Goal: Find specific page/section: Locate a particular part of the current website

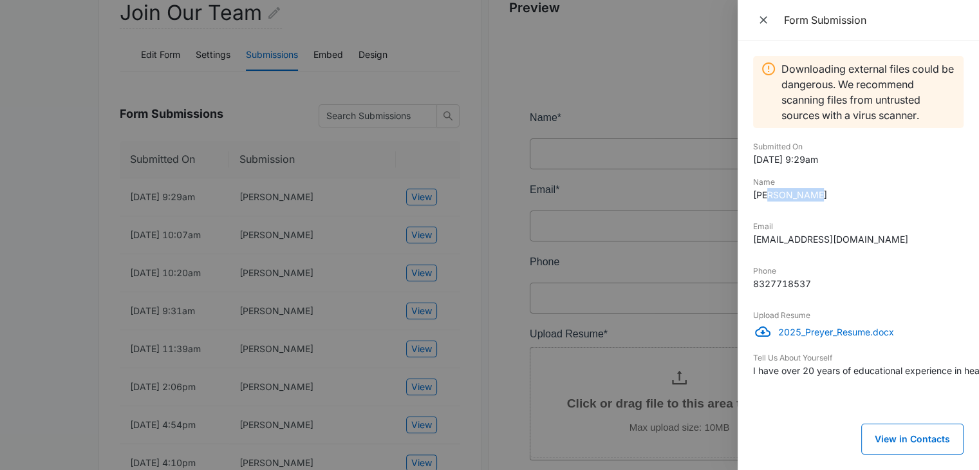
drag, startPoint x: 811, startPoint y: 196, endPoint x: 773, endPoint y: 191, distance: 38.3
click at [773, 191] on dd "[PERSON_NAME]" at bounding box center [858, 195] width 211 height 14
click at [901, 366] on dd "I have over 20 years of educational experience in health and physical education…" at bounding box center [858, 371] width 211 height 14
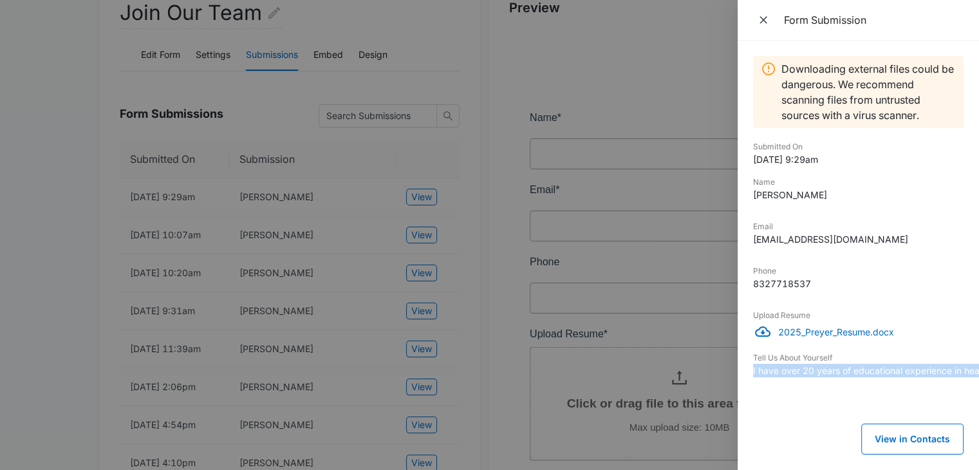
click at [901, 366] on dd "I have over 20 years of educational experience in health and physical education…" at bounding box center [858, 371] width 211 height 14
click at [605, 343] on div at bounding box center [489, 235] width 979 height 470
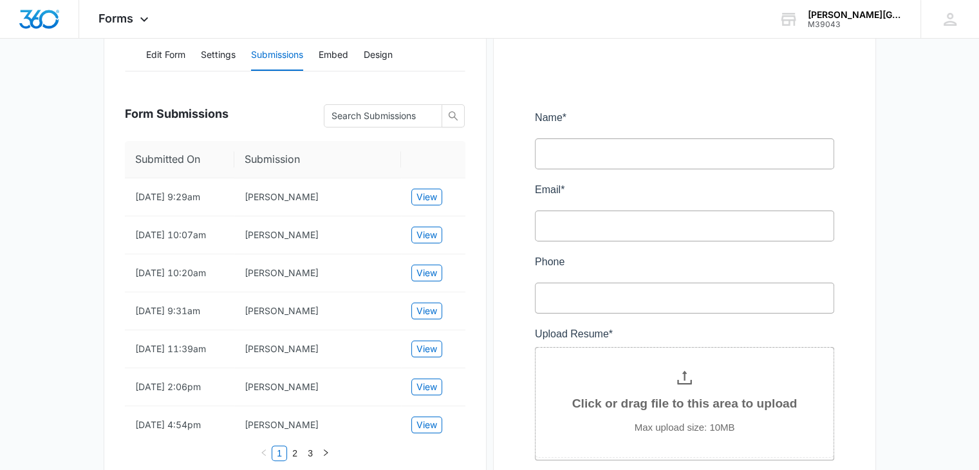
click at [601, 335] on div at bounding box center [684, 337] width 341 height 615
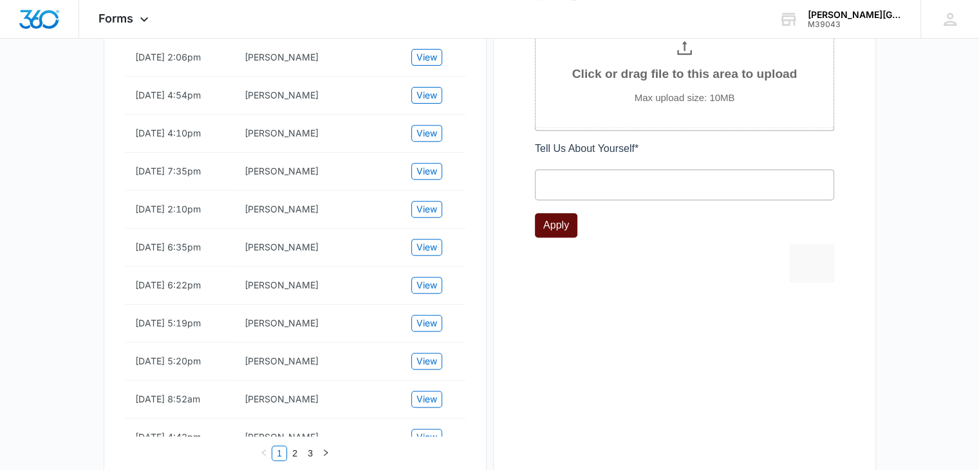
scroll to position [518, 0]
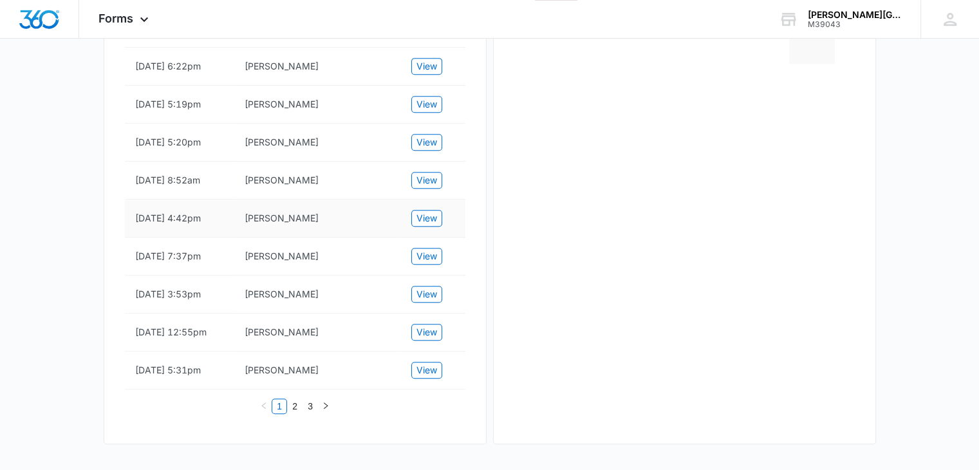
scroll to position [735, 0]
click at [326, 405] on icon "right" at bounding box center [326, 405] width 4 height 6
click at [327, 409] on icon "right" at bounding box center [326, 406] width 8 height 8
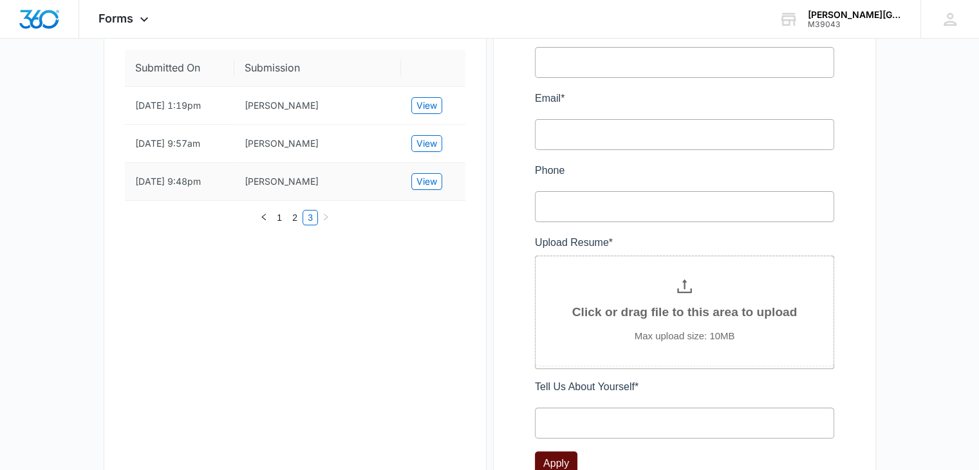
scroll to position [268, 0]
click at [296, 216] on link "2" at bounding box center [295, 218] width 14 height 14
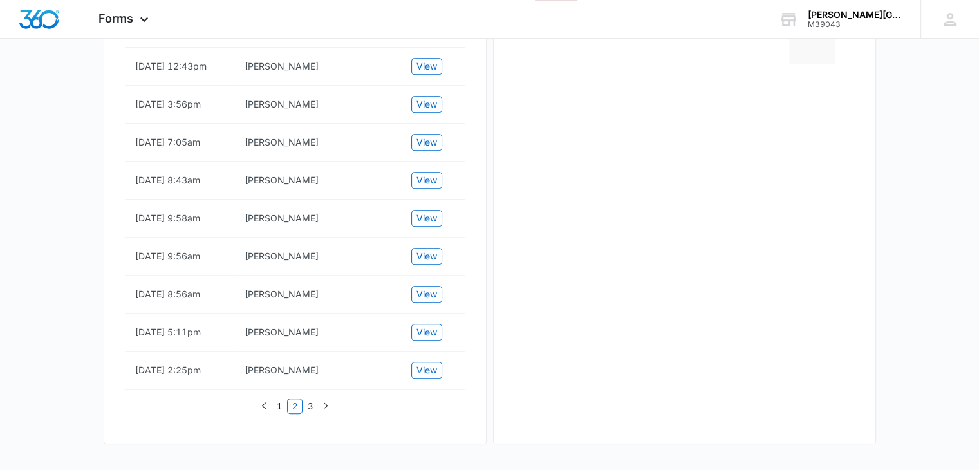
scroll to position [804, 0]
click at [281, 406] on link "1" at bounding box center [279, 406] width 14 height 14
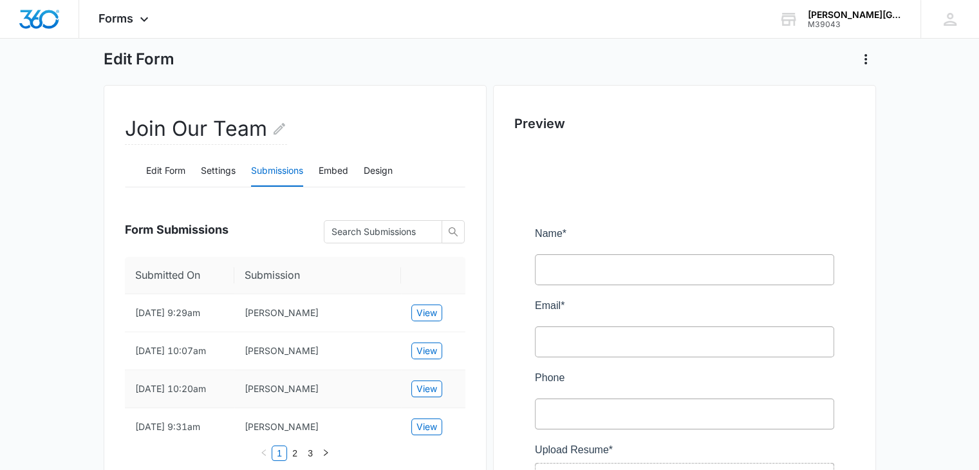
scroll to position [53, 0]
